Goal: Use online tool/utility: Utilize a website feature to perform a specific function

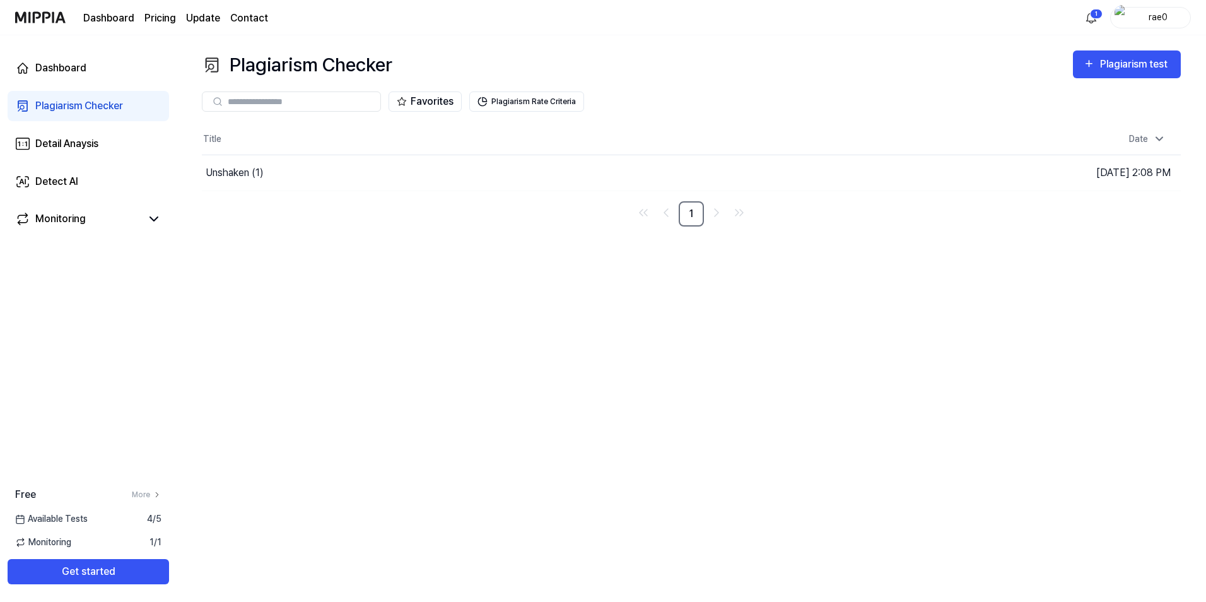
click at [405, 255] on div "Plagiarism Checker Plagiarism test Plagiarism Checker Detail Analysis Detect AI…" at bounding box center [691, 318] width 1029 height 566
click at [1152, 56] on div "Plagiarism test" at bounding box center [1135, 64] width 71 height 16
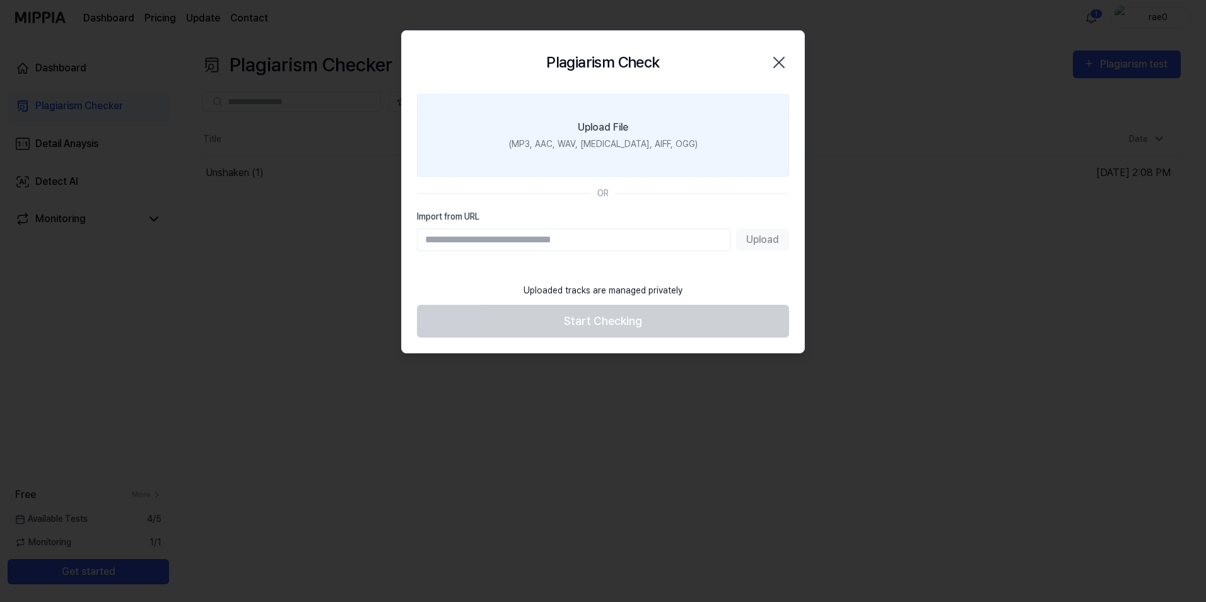
click at [544, 161] on label "Upload File (MP3, AAC, WAV, [MEDICAL_DATA], AIFF, OGG)" at bounding box center [603, 135] width 372 height 83
click at [0, 0] on input "Upload File (MP3, AAC, WAV, [MEDICAL_DATA], AIFF, OGG)" at bounding box center [0, 0] width 0 height 0
click at [530, 136] on label "Upload File (MP3, AAC, WAV, [MEDICAL_DATA], AIFF, OGG)" at bounding box center [603, 135] width 372 height 83
click at [0, 0] on input "Upload File (MP3, AAC, WAV, [MEDICAL_DATA], AIFF, OGG)" at bounding box center [0, 0] width 0 height 0
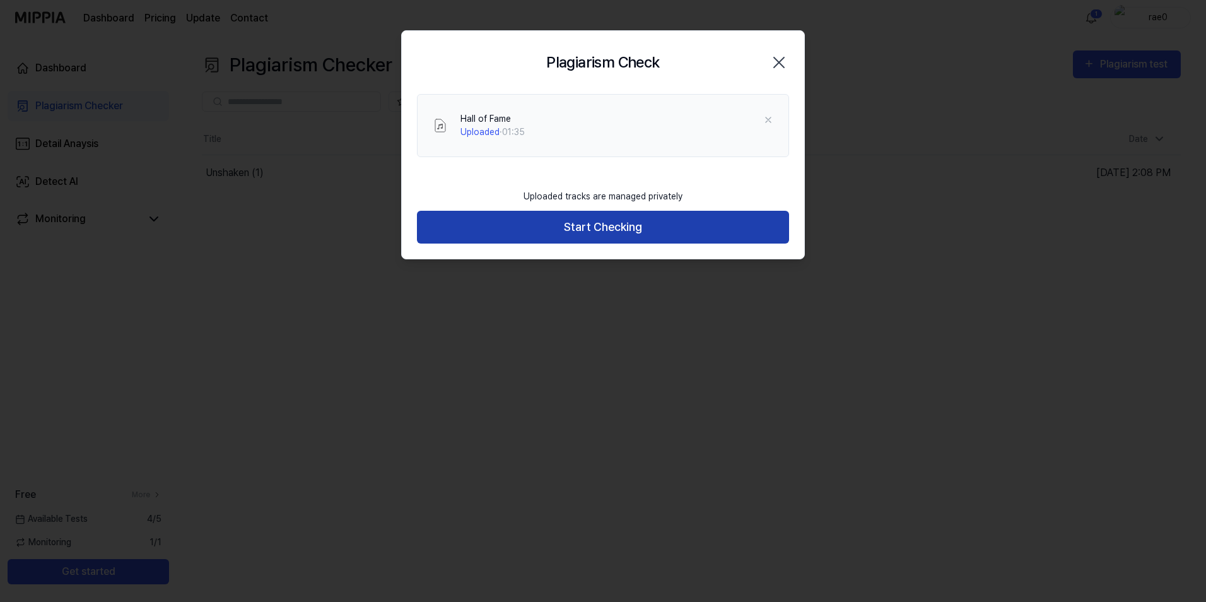
click at [552, 215] on button "Start Checking" at bounding box center [603, 227] width 372 height 33
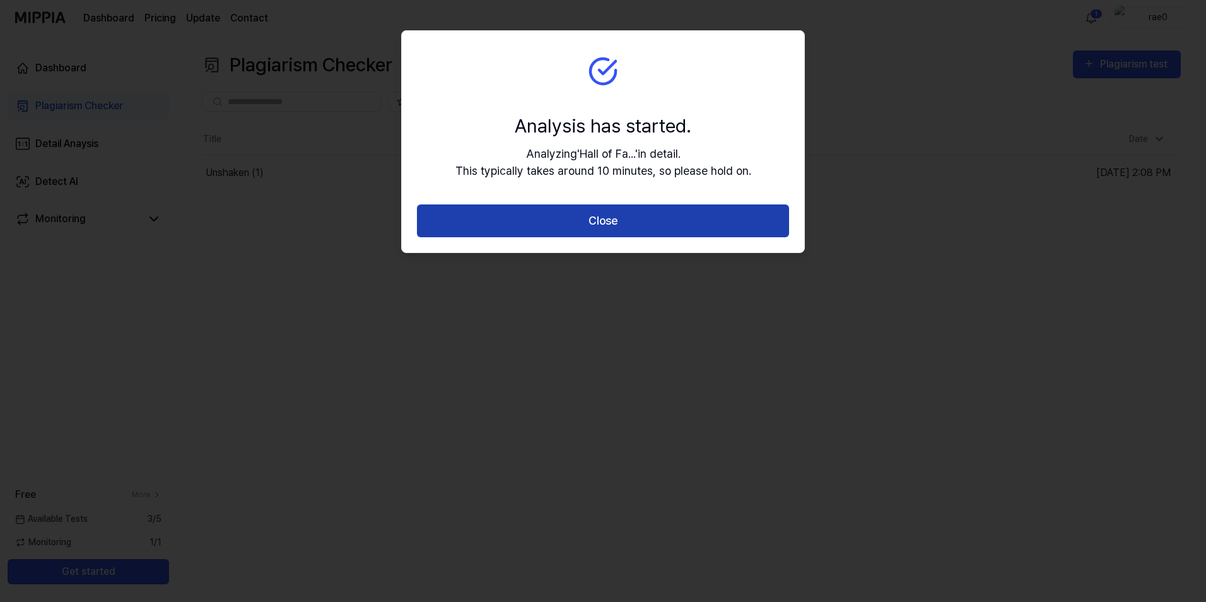
click at [579, 225] on button "Close" at bounding box center [603, 220] width 372 height 33
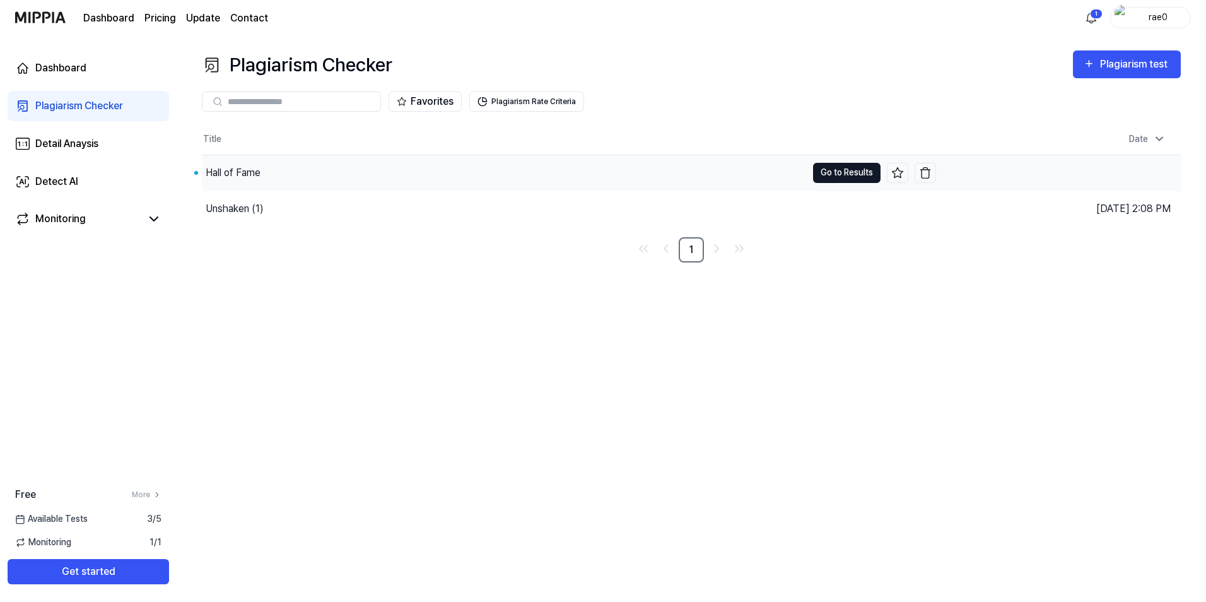
click at [829, 175] on button "Go to Results" at bounding box center [846, 173] width 67 height 20
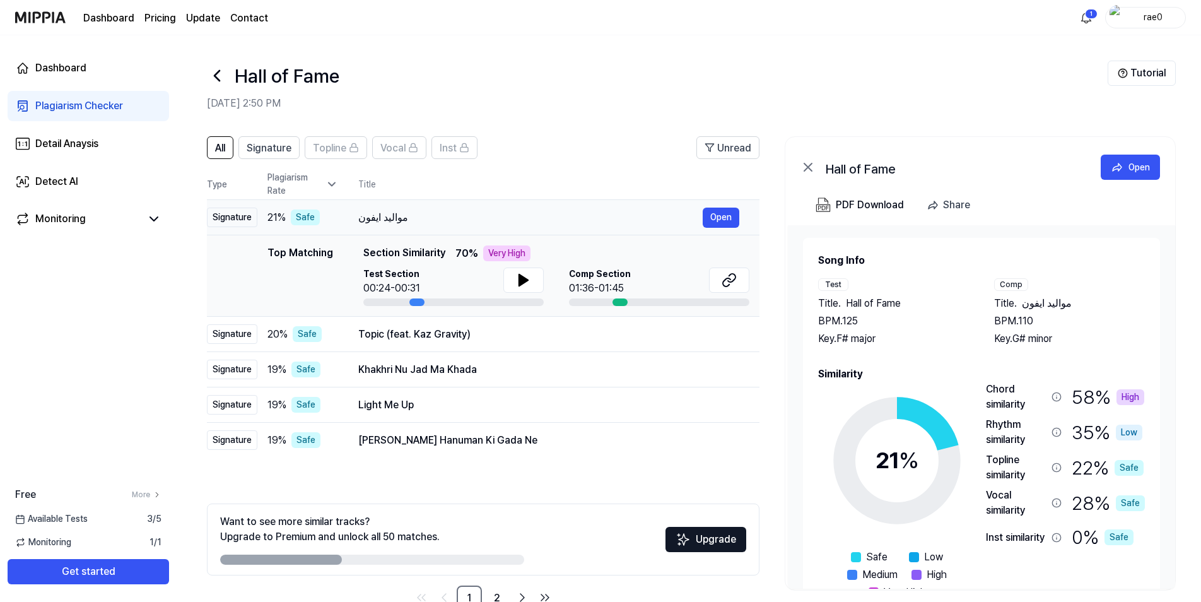
click at [493, 214] on div "مواليد ايفون" at bounding box center [530, 217] width 344 height 15
click at [440, 184] on th "Title" at bounding box center [558, 184] width 401 height 30
click at [333, 187] on icon at bounding box center [331, 184] width 13 height 13
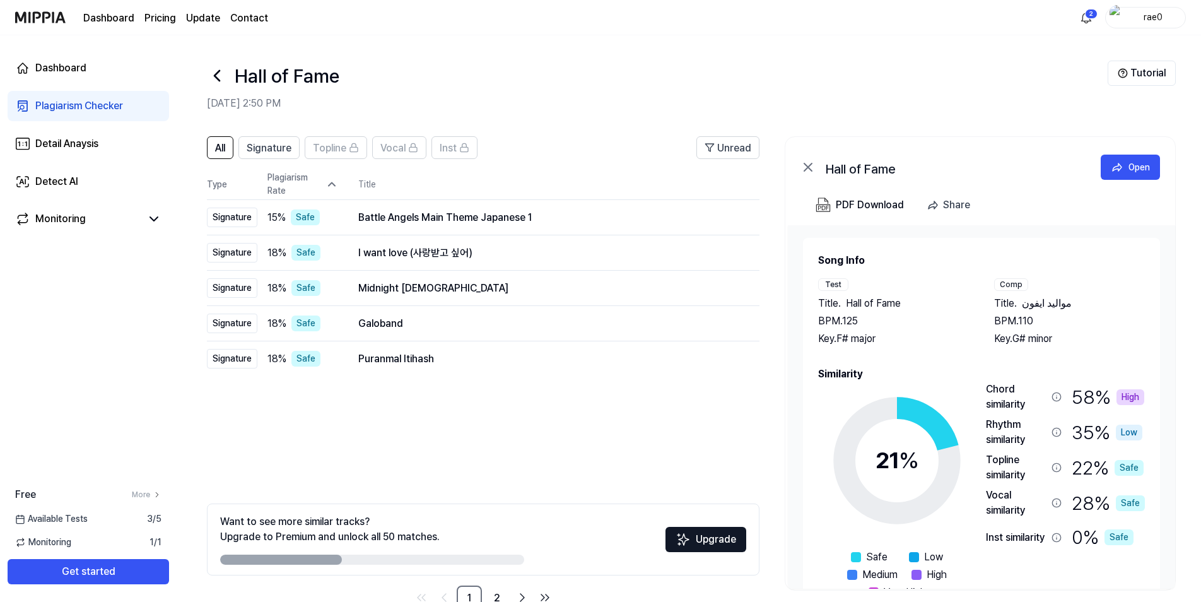
click at [608, 458] on div "All Signature Topline Vocal Inst Unread All Signature Topline Vocal Inst Type P…" at bounding box center [483, 373] width 552 height 474
